Goal: Find specific page/section: Find specific page/section

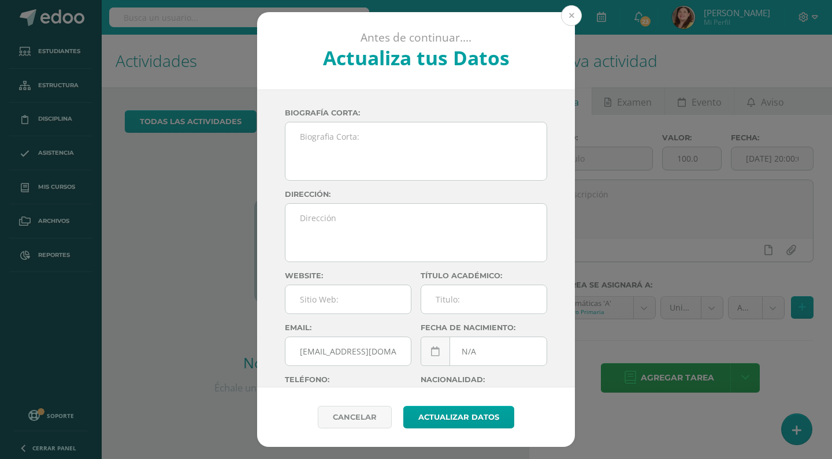
click at [579, 14] on button at bounding box center [571, 15] width 21 height 21
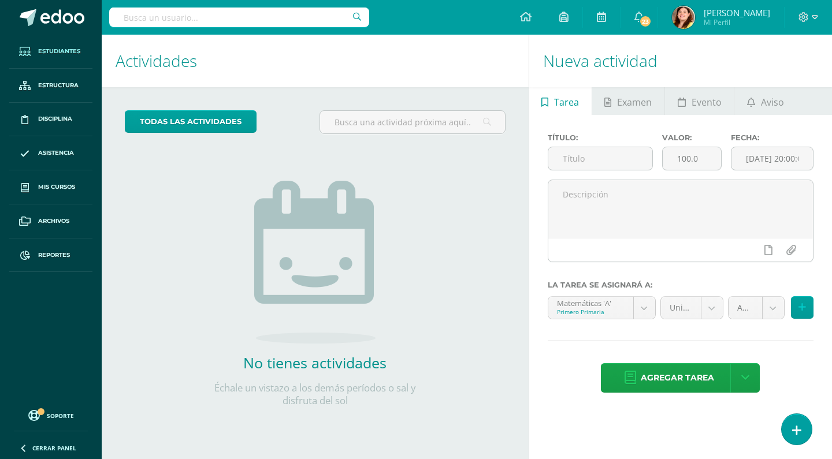
click at [63, 47] on span "Estudiantes" at bounding box center [59, 51] width 42 height 9
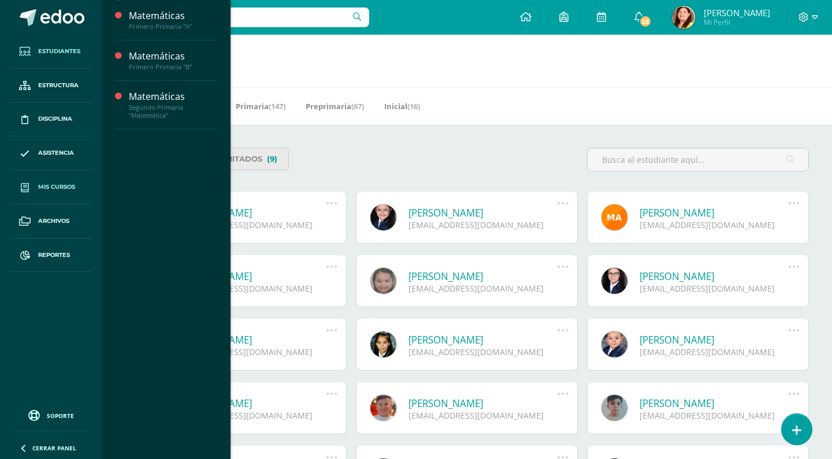
click at [53, 190] on span "Mis cursos" at bounding box center [56, 187] width 37 height 9
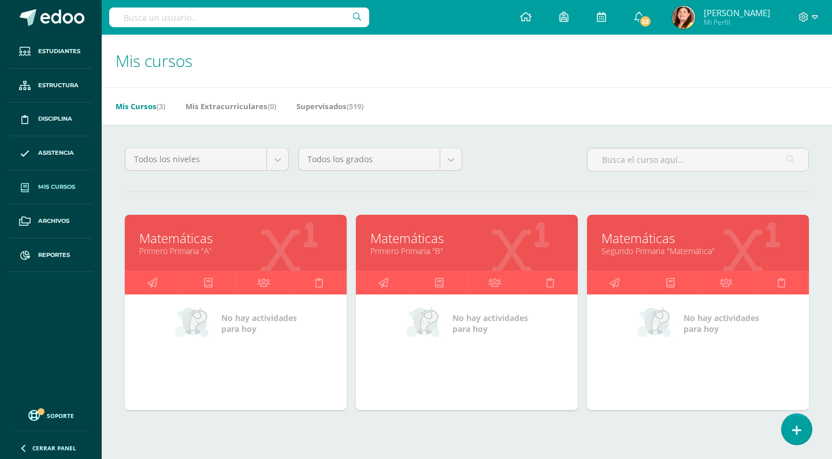
click at [173, 242] on link "Matemáticas" at bounding box center [235, 238] width 193 height 18
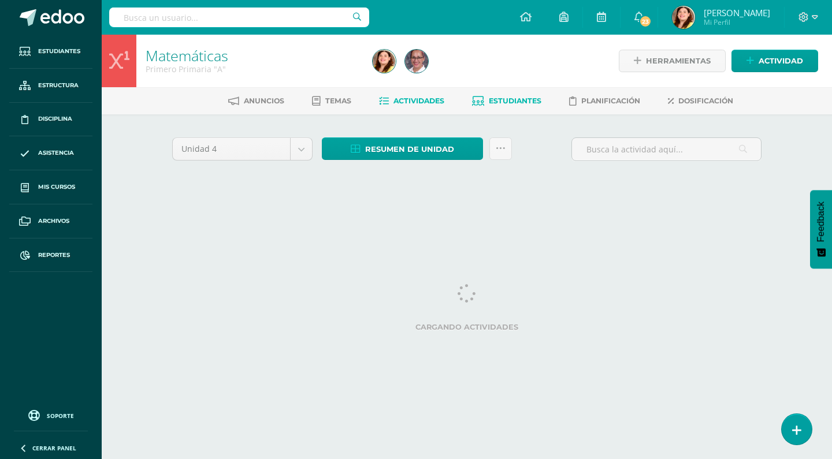
click at [509, 101] on span "Estudiantes" at bounding box center [515, 100] width 53 height 9
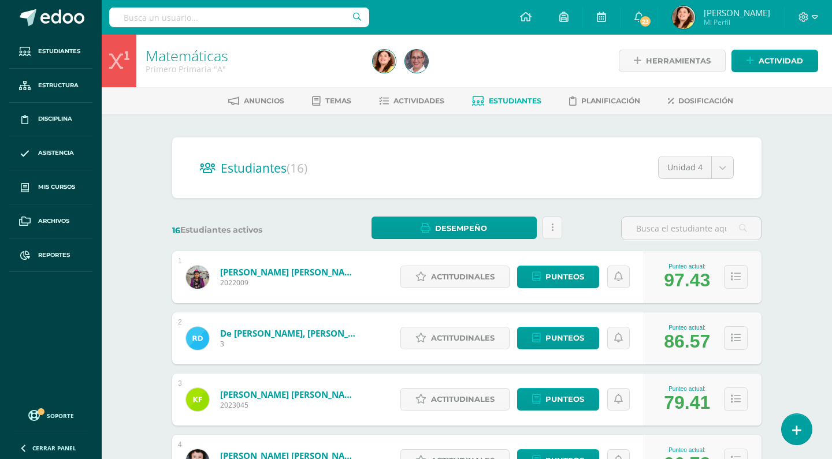
drag, startPoint x: 782, startPoint y: 258, endPoint x: 798, endPoint y: 240, distance: 24.1
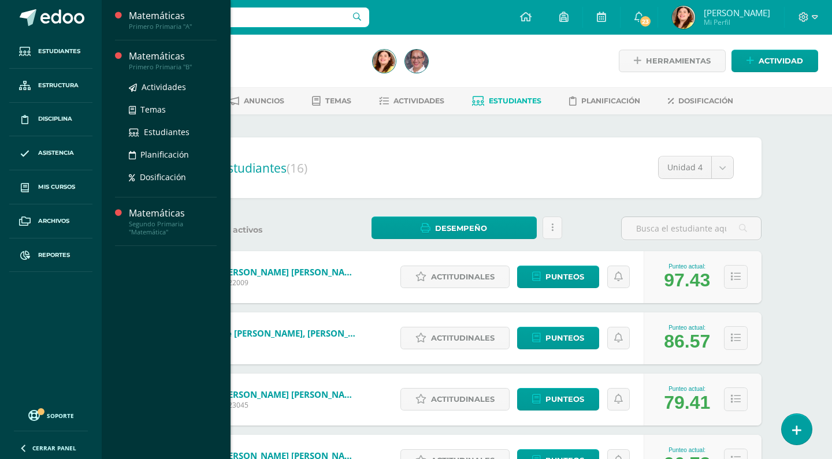
click at [142, 61] on div "Matemáticas" at bounding box center [173, 56] width 88 height 13
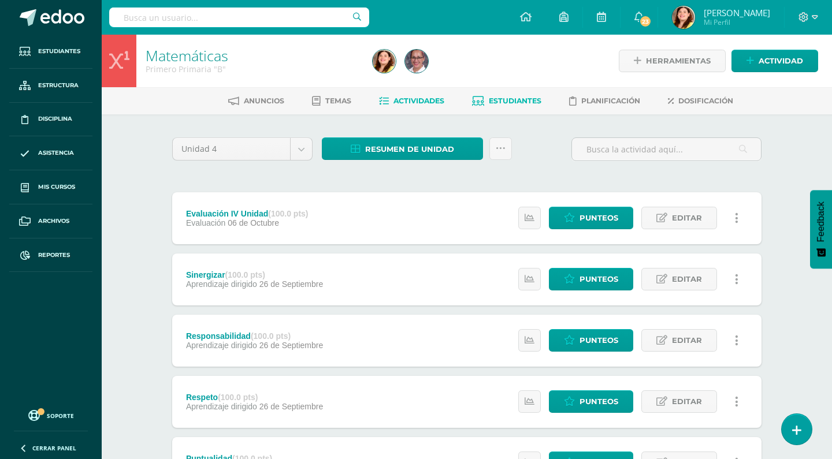
click at [512, 106] on link "Estudiantes" at bounding box center [506, 101] width 69 height 18
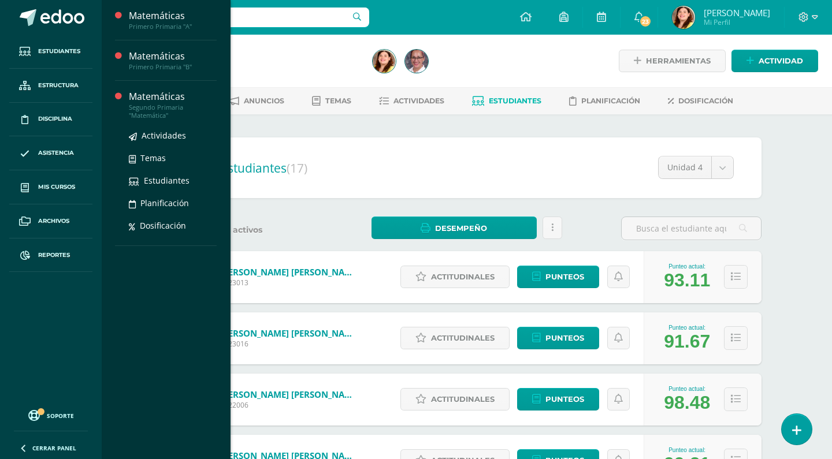
click at [167, 100] on div "Matemáticas" at bounding box center [173, 96] width 88 height 13
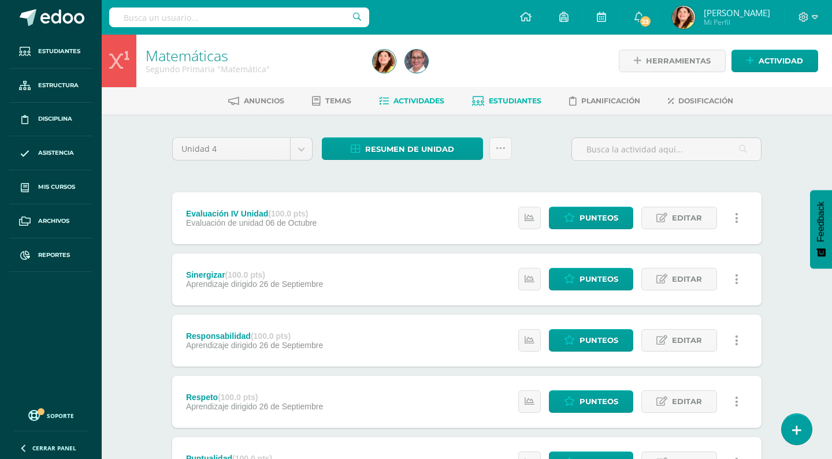
click at [510, 102] on span "Estudiantes" at bounding box center [515, 100] width 53 height 9
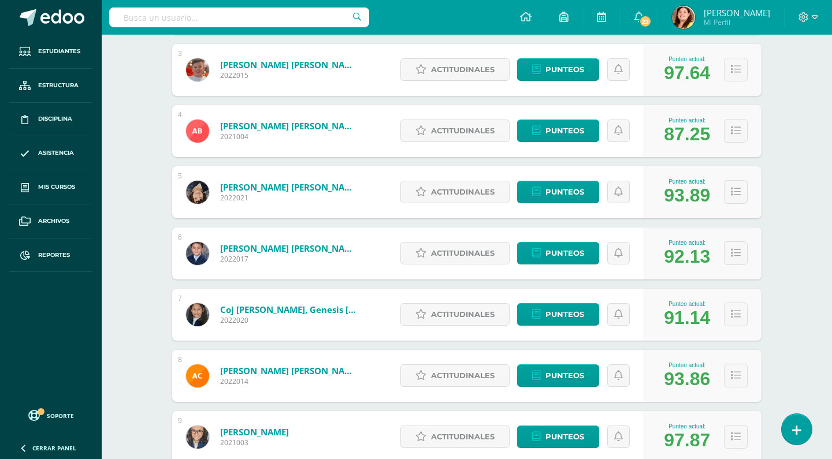
scroll to position [343, 0]
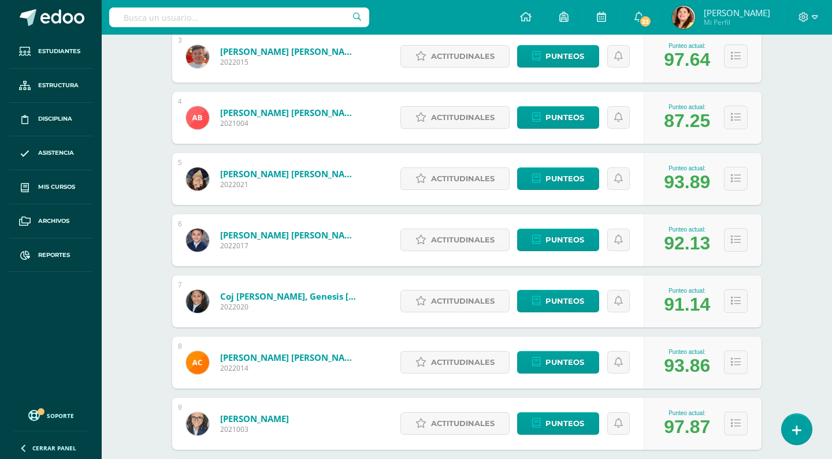
click at [804, 289] on div "Matemáticas Segundo Primaria "Matemática" Herramientas Detalle de asistencias A…" at bounding box center [467, 444] width 730 height 1505
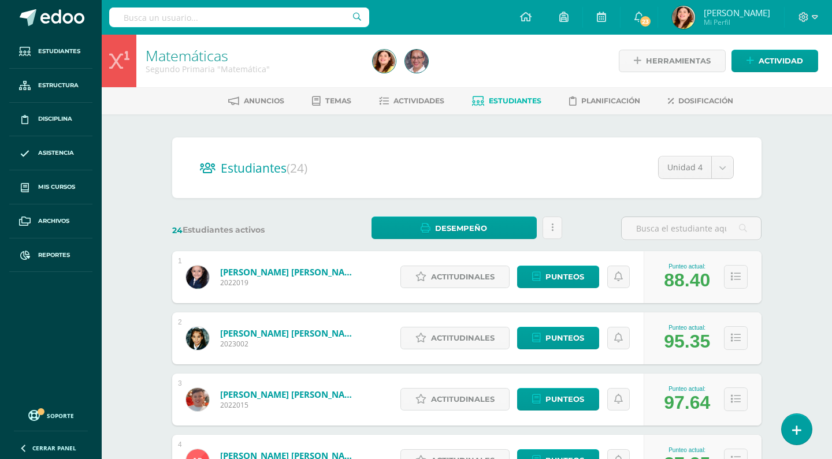
scroll to position [0, 0]
click at [512, 96] on link "Estudiantes" at bounding box center [506, 101] width 69 height 18
